Goal: Book appointment/travel/reservation

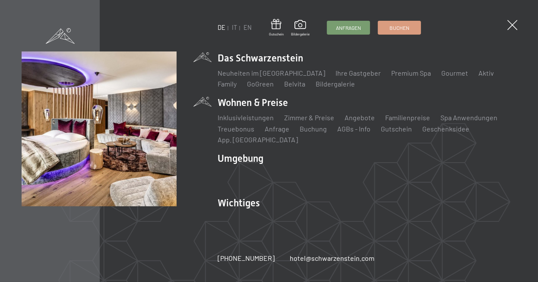
click at [282, 101] on li "Wohnen & Preise Inklusivleistungen [PERSON_NAME] & Preise Liste Angebote Liste …" at bounding box center [367, 120] width 299 height 49
click at [302, 119] on link "Zimmer & Preise" at bounding box center [309, 117] width 50 height 8
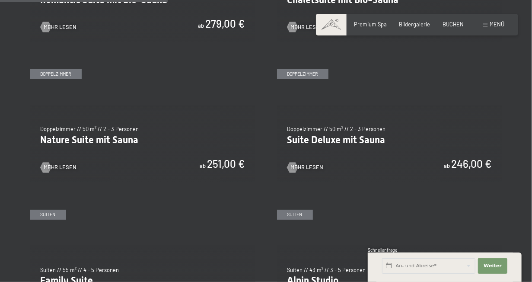
scroll to position [687, 0]
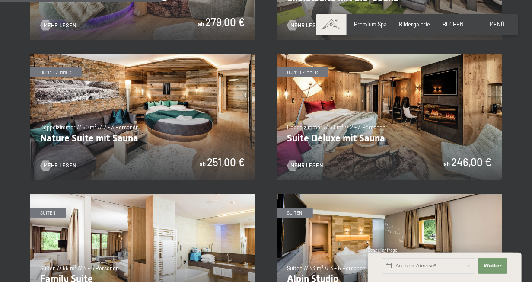
drag, startPoint x: 535, startPoint y: 29, endPoint x: 537, endPoint y: 97, distance: 68.3
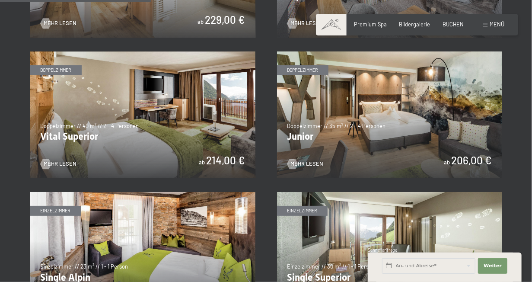
scroll to position [0, 0]
